Goal: Transaction & Acquisition: Purchase product/service

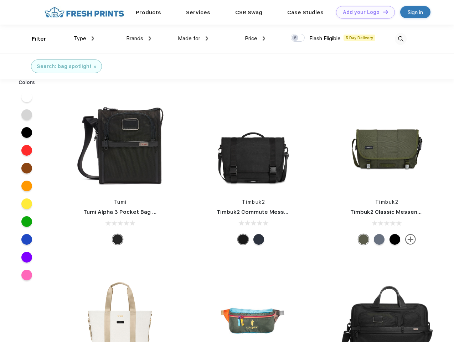
click at [362, 12] on link "Add your Logo Design Tool" at bounding box center [365, 12] width 59 height 12
click at [0, 0] on div "Design Tool" at bounding box center [0, 0] width 0 height 0
click at [382, 12] on link "Add your Logo Design Tool" at bounding box center [365, 12] width 59 height 12
click at [34, 39] on div "Filter" at bounding box center [39, 39] width 15 height 8
click at [84, 38] on span "Type" at bounding box center [80, 38] width 12 height 6
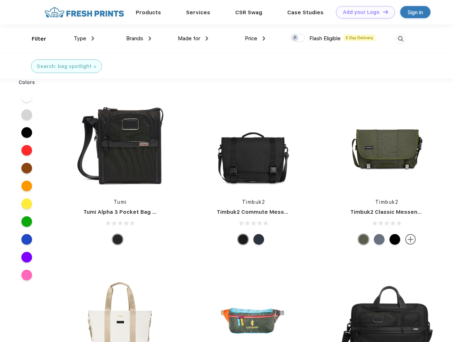
click at [138, 38] on span "Brands" at bounding box center [134, 38] width 17 height 6
click at [193, 38] on span "Made for" at bounding box center [189, 38] width 22 height 6
click at [255, 38] on span "Price" at bounding box center [251, 38] width 12 height 6
click at [298, 38] on div at bounding box center [298, 38] width 14 height 8
click at [295, 38] on input "checkbox" at bounding box center [293, 35] width 5 height 5
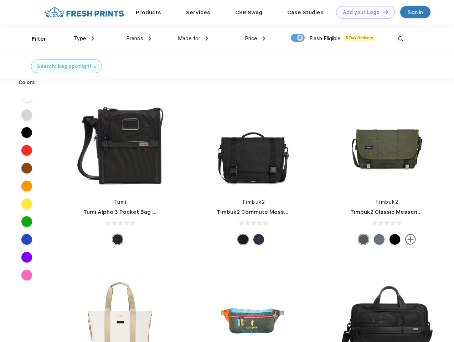
click at [400, 39] on img at bounding box center [400, 39] width 12 height 12
